Goal: Task Accomplishment & Management: Use online tool/utility

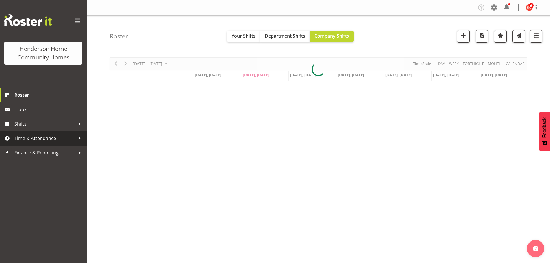
click at [15, 138] on span "Time & Attendance" at bounding box center [44, 138] width 61 height 9
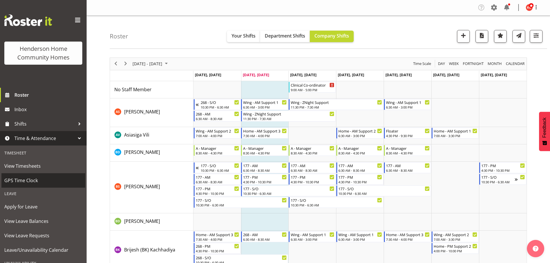
click at [10, 182] on span "GPS Time Clock" at bounding box center [43, 180] width 78 height 9
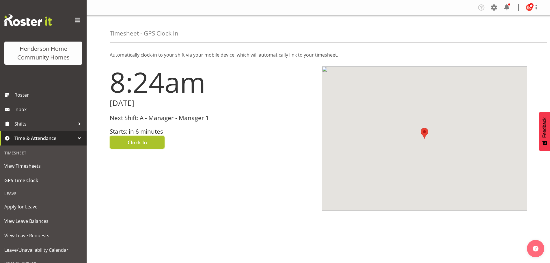
click at [153, 144] on button "Clock In" at bounding box center [137, 142] width 55 height 13
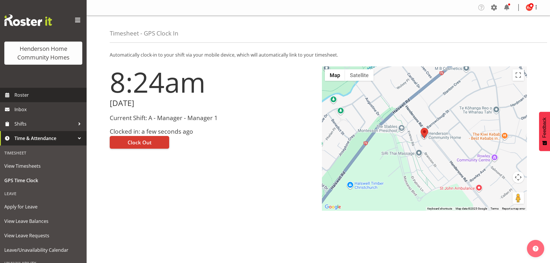
click at [34, 98] on span "Roster" at bounding box center [48, 95] width 69 height 9
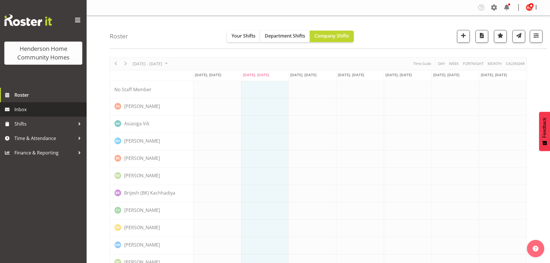
click at [30, 111] on span "Inbox" at bounding box center [48, 109] width 69 height 9
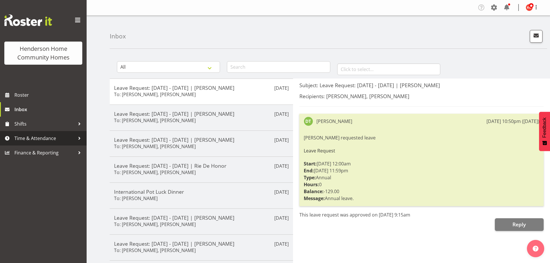
click at [28, 142] on span "Time & Attendance" at bounding box center [44, 138] width 61 height 9
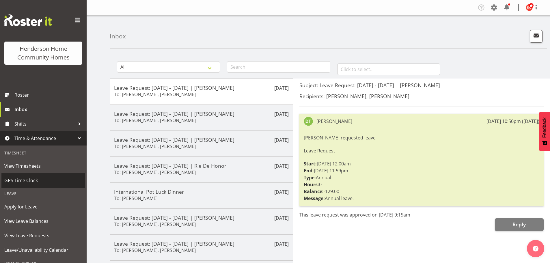
click at [15, 177] on span "GPS Time Clock" at bounding box center [43, 180] width 78 height 9
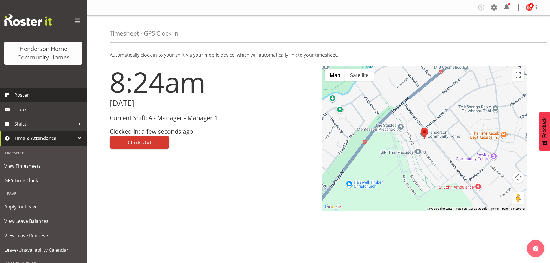
click at [25, 96] on span "Roster" at bounding box center [48, 95] width 69 height 9
